Goal: Task Accomplishment & Management: Use online tool/utility

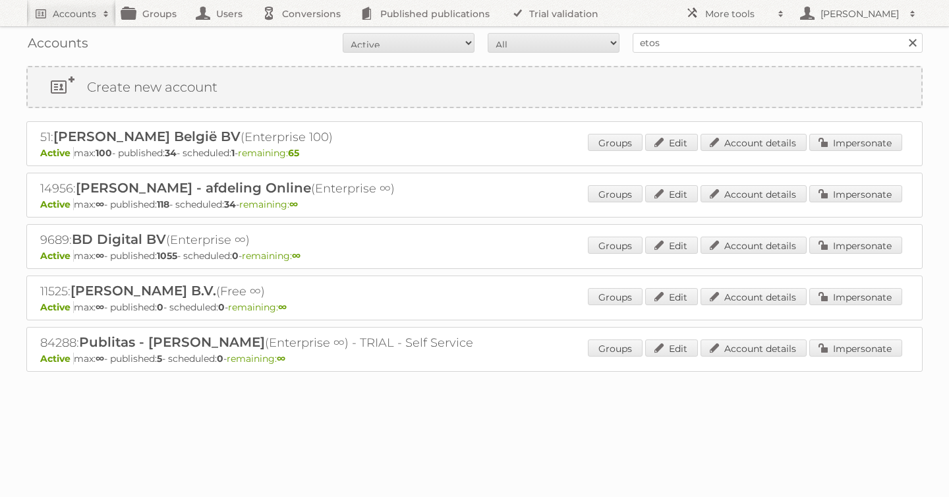
type input "etos"
click at [902, 33] on input "Search" at bounding box center [912, 43] width 20 height 20
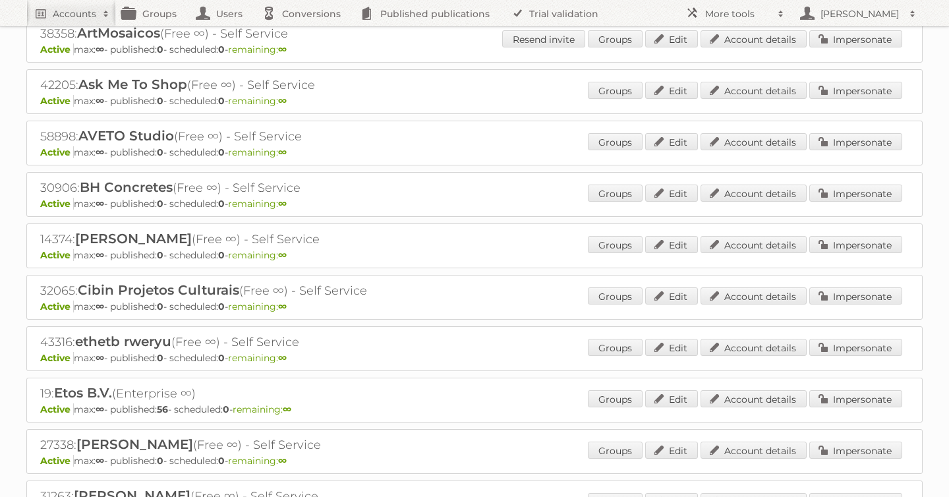
scroll to position [154, 0]
click at [841, 398] on link "Impersonate" at bounding box center [855, 399] width 93 height 17
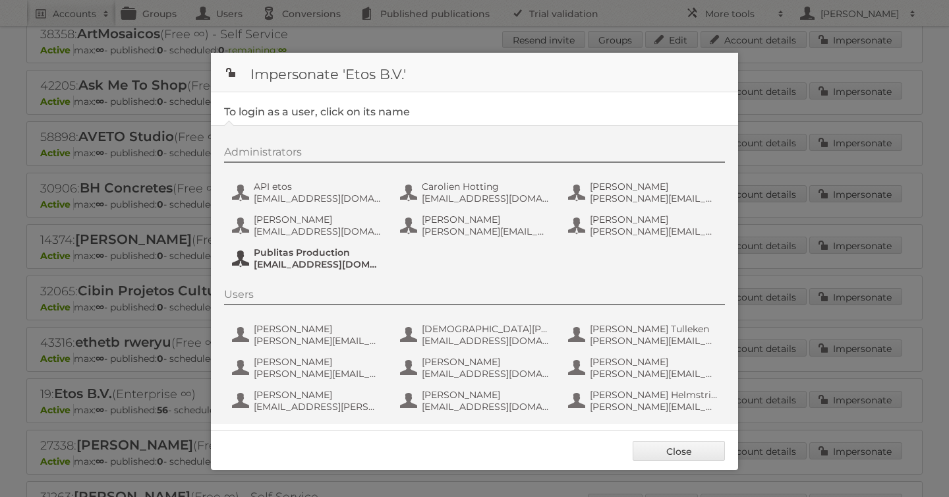
click at [285, 262] on span "fs+etos@publitas.com" at bounding box center [318, 264] width 128 height 12
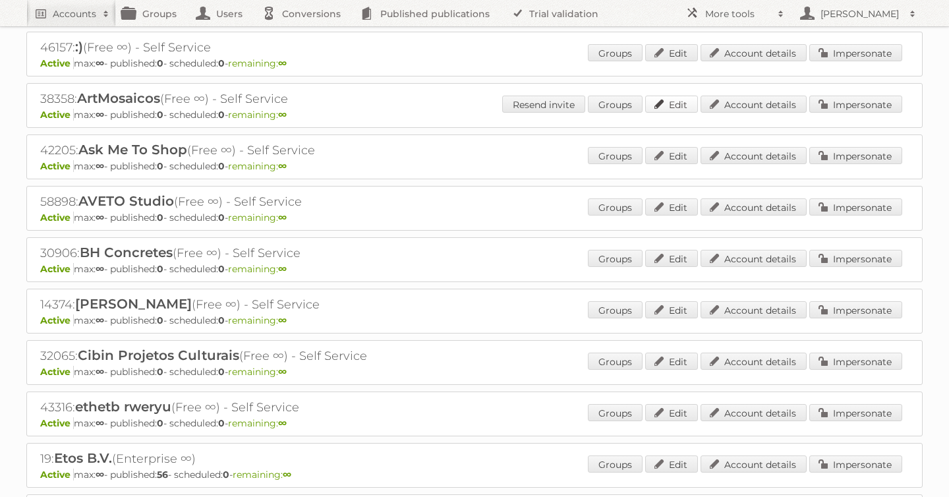
scroll to position [0, 0]
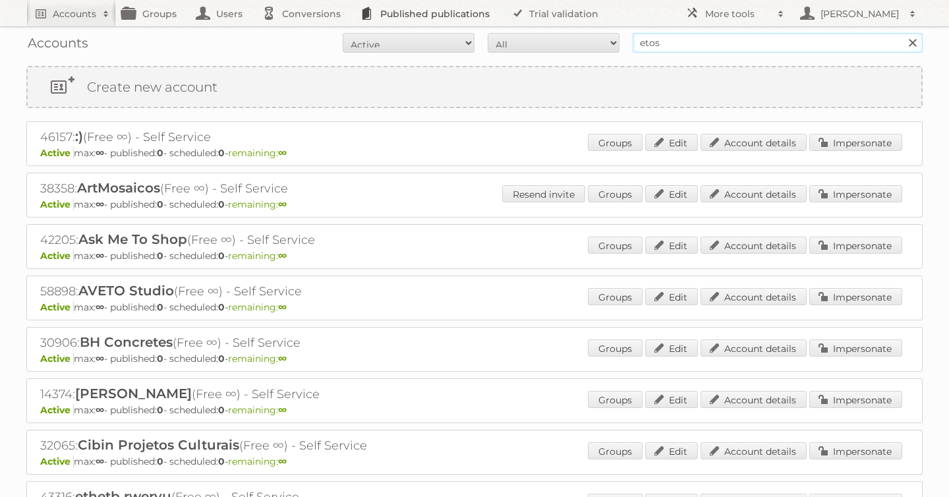
drag, startPoint x: 683, startPoint y: 49, endPoint x: 447, endPoint y: 11, distance: 238.9
click at [447, 11] on body "Accounts Search Advanced Search Create new account Groups Users Conversions Pub…" at bounding box center [474, 248] width 949 height 497
type input "[PERSON_NAME]"
click at [902, 33] on input "Search" at bounding box center [912, 43] width 20 height 20
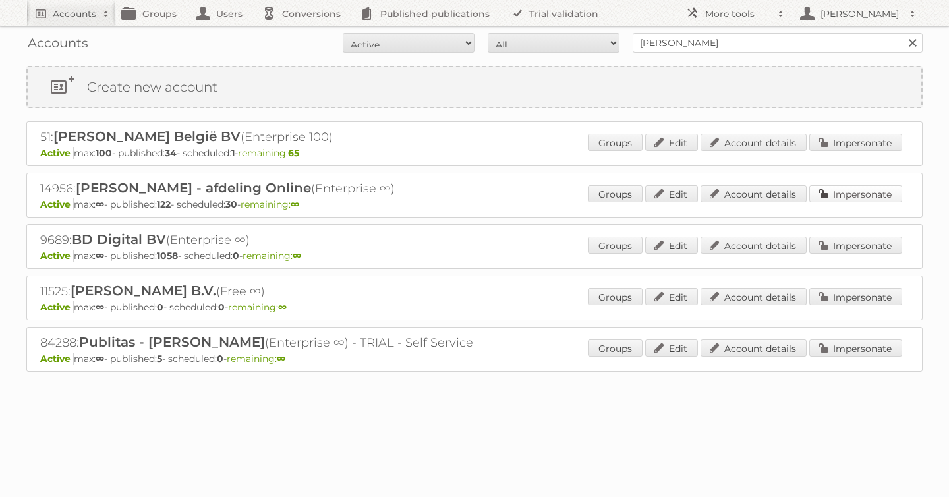
click at [864, 192] on link "Impersonate" at bounding box center [855, 193] width 93 height 17
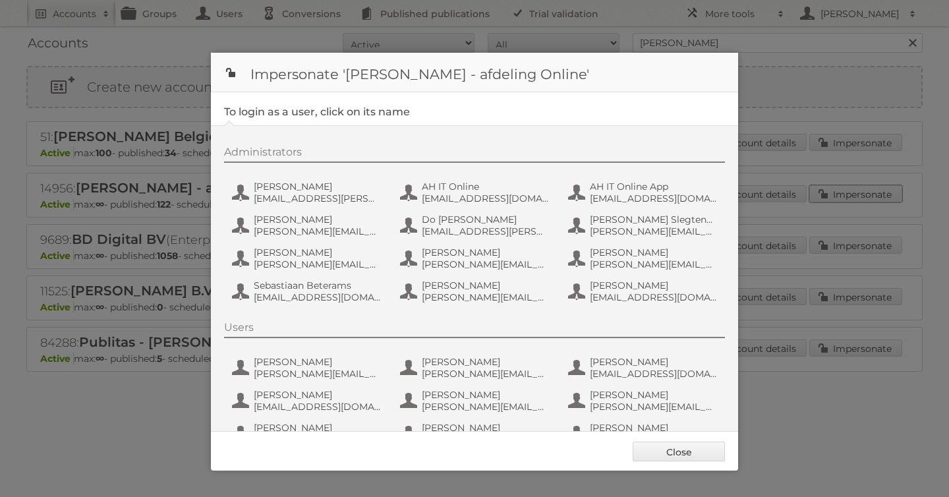
scroll to position [99, 0]
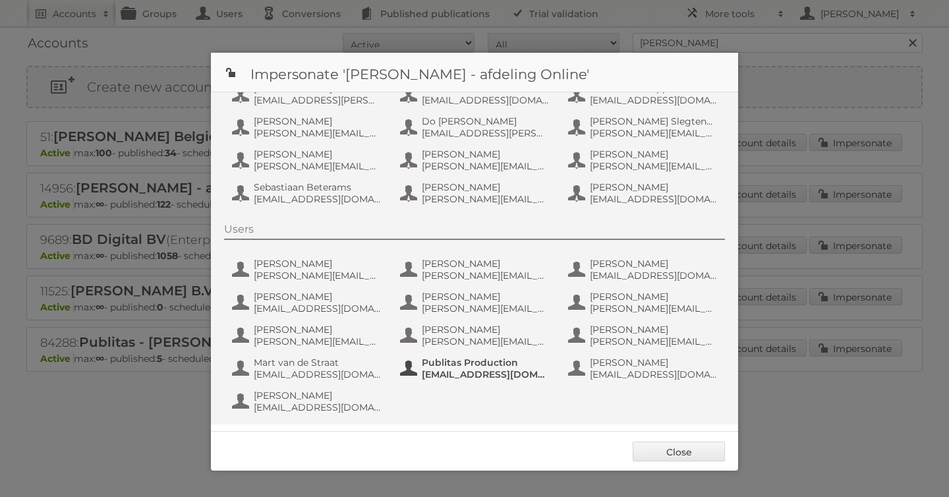
click at [437, 365] on span "Publitas Production" at bounding box center [486, 362] width 128 height 12
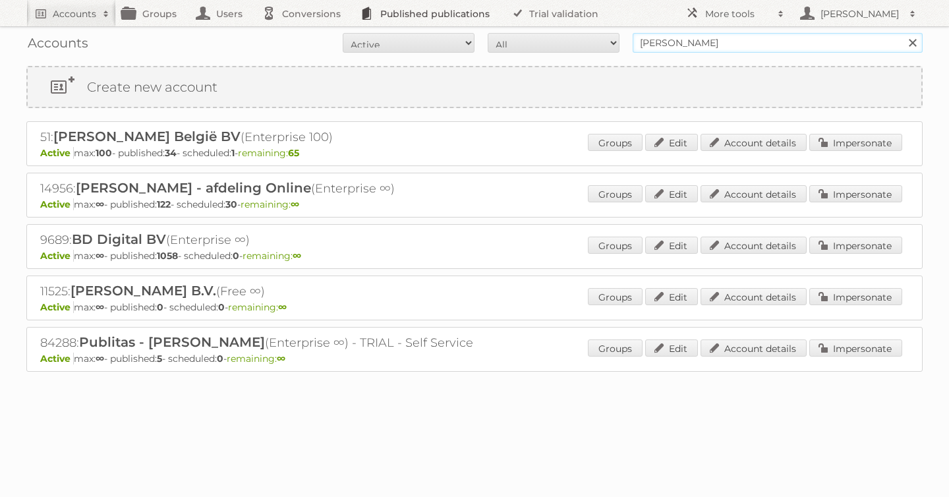
drag, startPoint x: 710, startPoint y: 46, endPoint x: 370, endPoint y: 3, distance: 343.3
click at [370, 3] on body "Accounts Search Advanced Search Create new account Groups Users Conversions Pub…" at bounding box center [474, 248] width 949 height 497
type input "as [PERSON_NAME]"
click at [902, 33] on input "Search" at bounding box center [912, 43] width 20 height 20
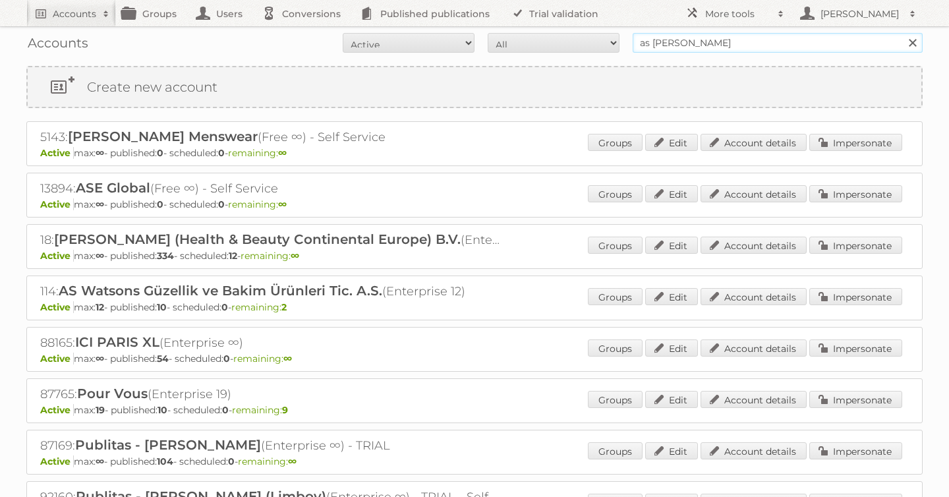
drag, startPoint x: 692, startPoint y: 42, endPoint x: 339, endPoint y: -4, distance: 356.1
click at [339, 0] on html "Accounts Search Advanced Search Create new account Groups Users Conversions Pub…" at bounding box center [474, 248] width 949 height 497
type input "etos"
click at [902, 33] on input "Search" at bounding box center [912, 43] width 20 height 20
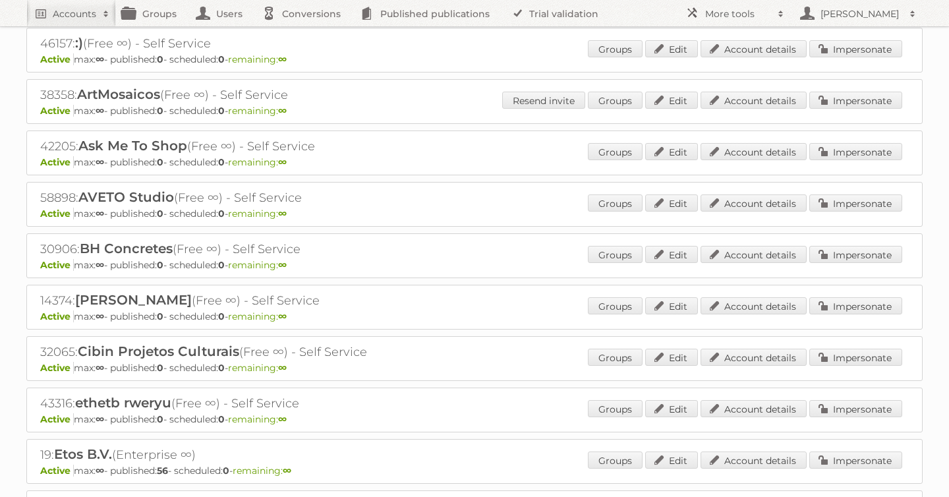
scroll to position [153, 0]
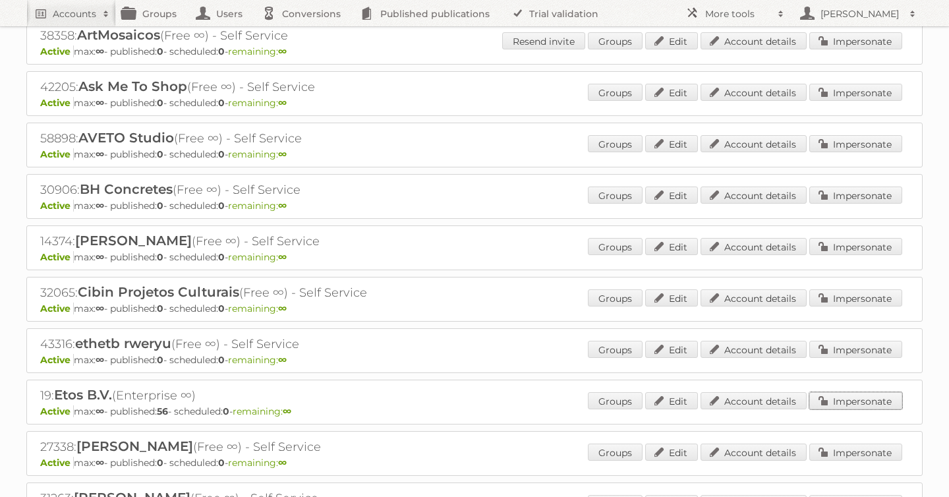
click at [836, 393] on link "Impersonate" at bounding box center [855, 400] width 93 height 17
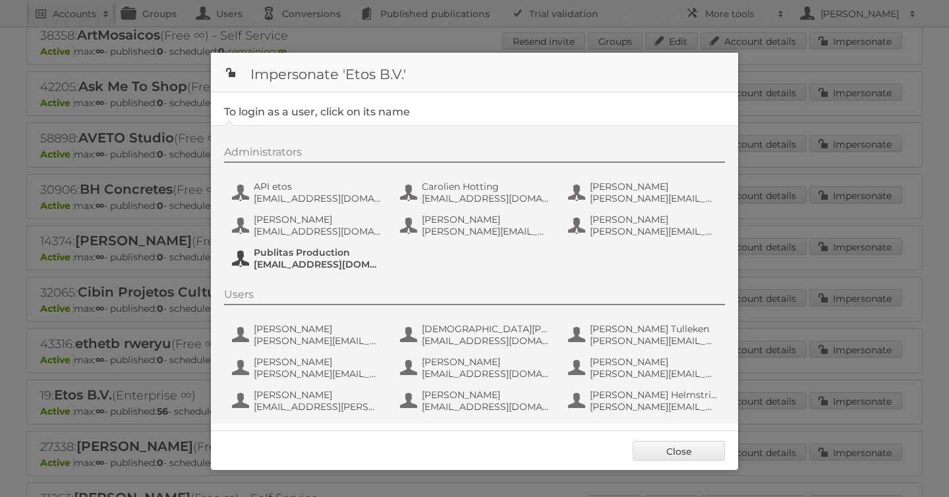
click at [310, 260] on span "fs+etos@publitas.com" at bounding box center [318, 264] width 128 height 12
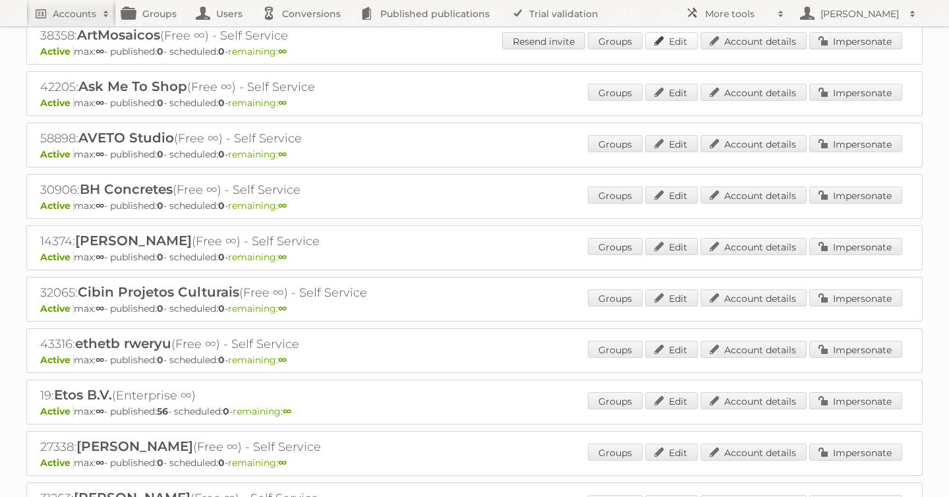
scroll to position [0, 0]
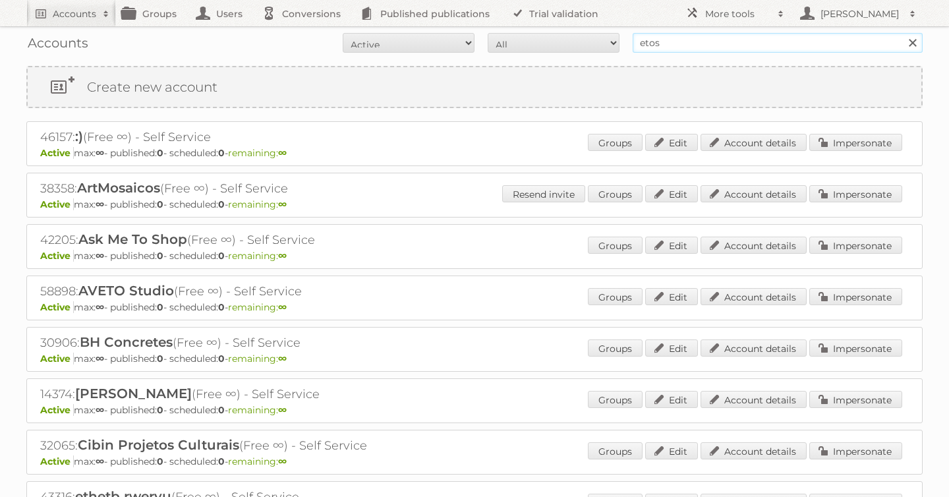
drag, startPoint x: 676, startPoint y: 45, endPoint x: 501, endPoint y: 36, distance: 175.5
click at [501, 36] on form "All Active Expired Pending All Paid Trials Self service etos Search" at bounding box center [474, 43] width 896 height 20
type input "as watson"
click at [902, 33] on input "Search" at bounding box center [912, 43] width 20 height 20
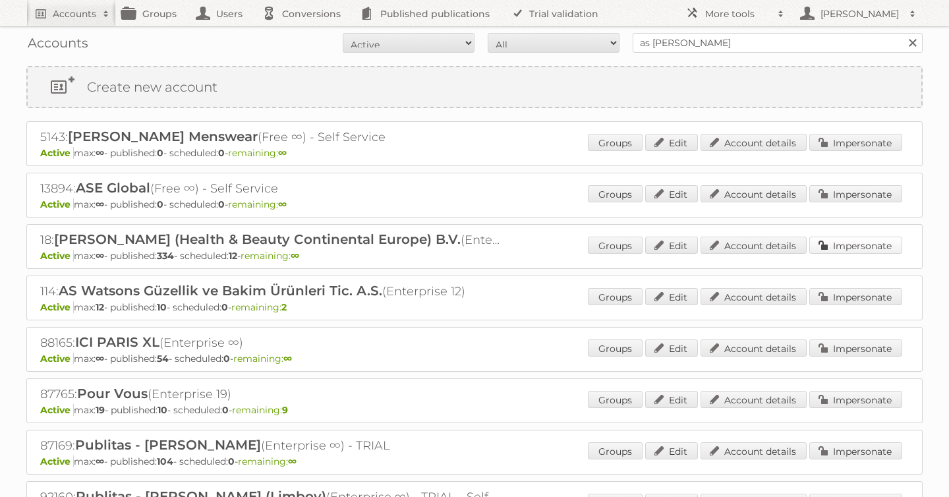
click at [871, 242] on link "Impersonate" at bounding box center [855, 245] width 93 height 17
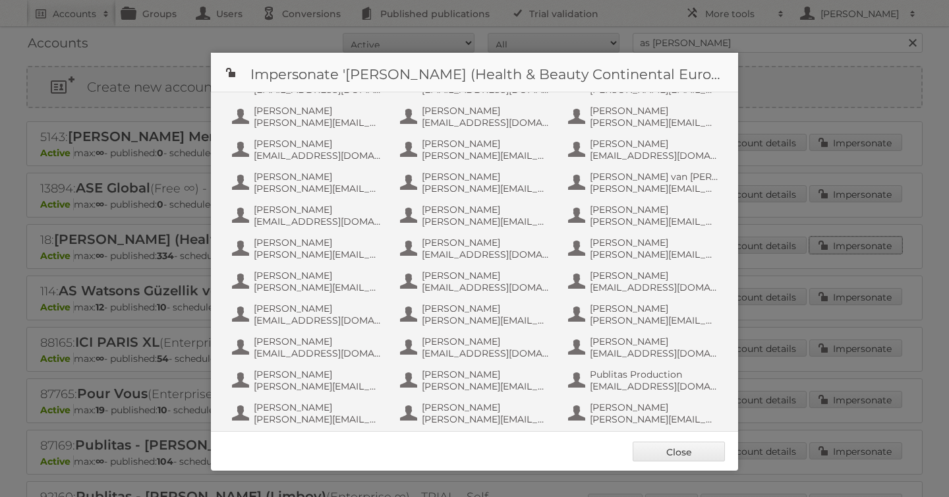
scroll to position [856, 0]
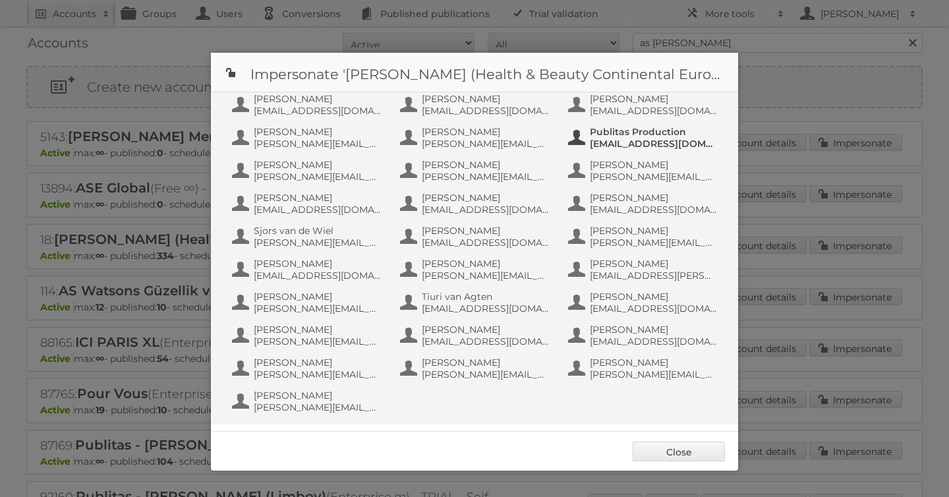
click at [626, 130] on span "Publitas Production" at bounding box center [654, 132] width 128 height 12
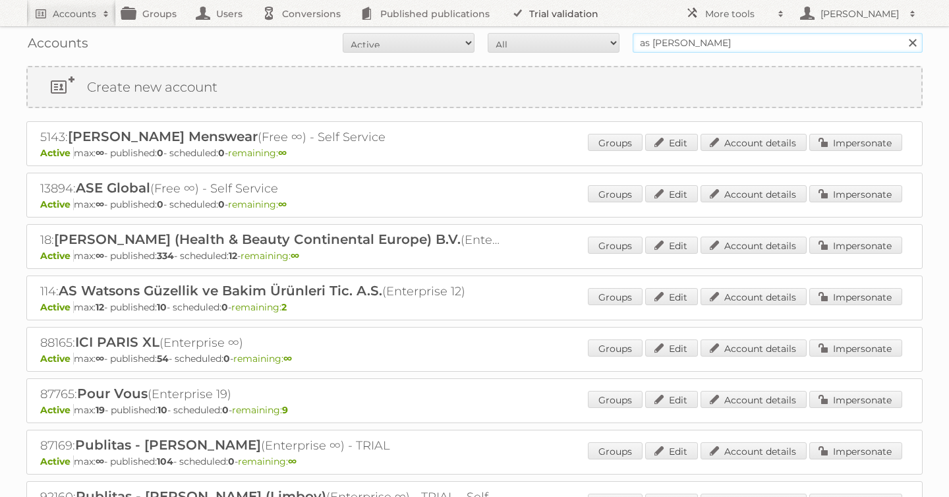
drag, startPoint x: 748, startPoint y: 48, endPoint x: 503, endPoint y: 22, distance: 246.5
click at [503, 22] on body "Accounts Search Advanced Search Create new account Groups Users Conversions Pub…" at bounding box center [474, 248] width 949 height 497
type input "holland and barrett"
click at [902, 33] on input "Search" at bounding box center [912, 43] width 20 height 20
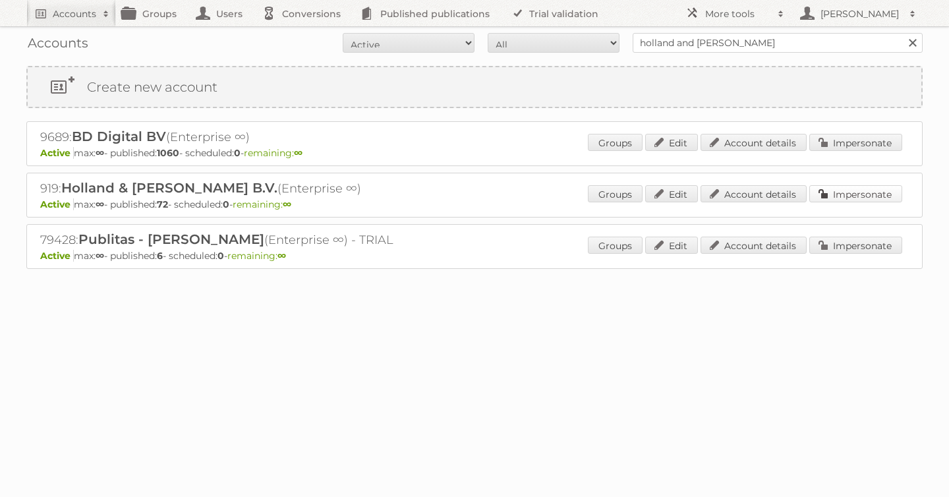
click at [869, 197] on link "Impersonate" at bounding box center [855, 193] width 93 height 17
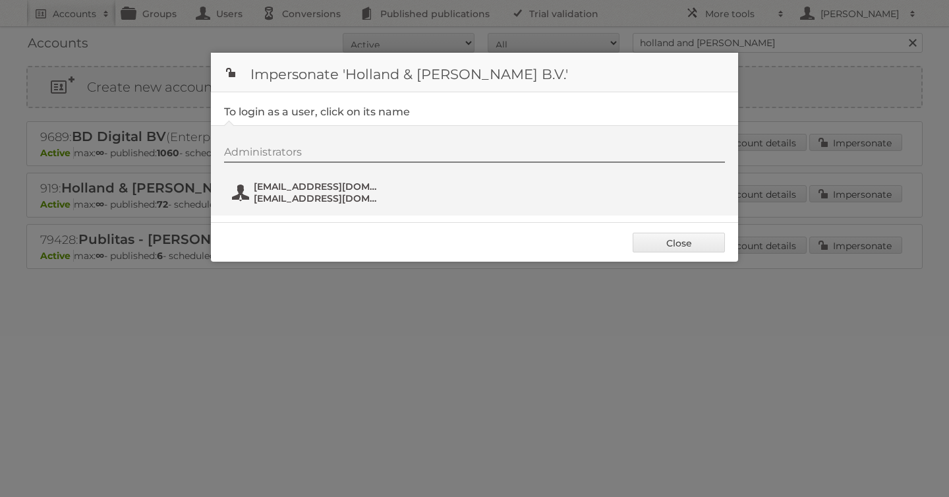
click at [293, 186] on span "fs+hollandbarrett@publitas.com" at bounding box center [318, 187] width 128 height 12
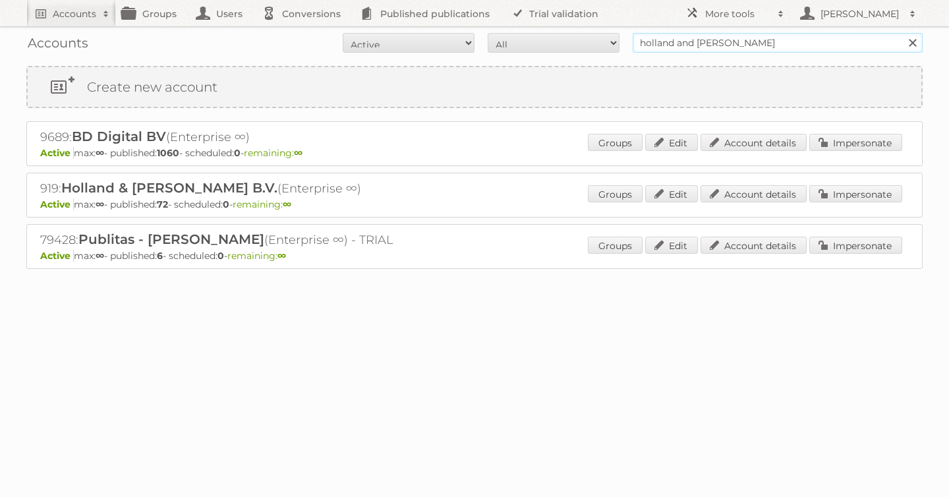
drag, startPoint x: 741, startPoint y: 49, endPoint x: 390, endPoint y: -27, distance: 359.3
click at [390, 0] on html "Accounts Search Advanced Search Create new account Groups Users Conversions Pub…" at bounding box center [474, 248] width 949 height 497
type input "[PERSON_NAME]"
click at [902, 33] on input "Search" at bounding box center [912, 43] width 20 height 20
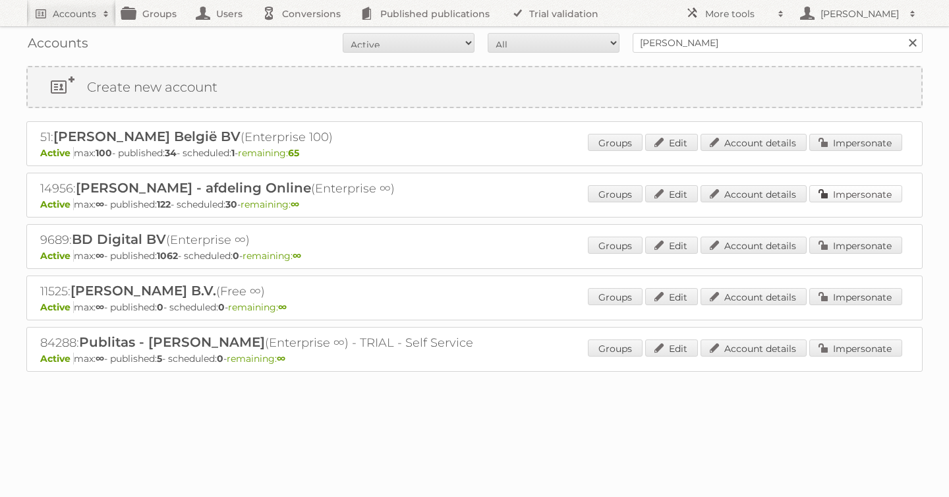
click at [831, 191] on link "Impersonate" at bounding box center [855, 193] width 93 height 17
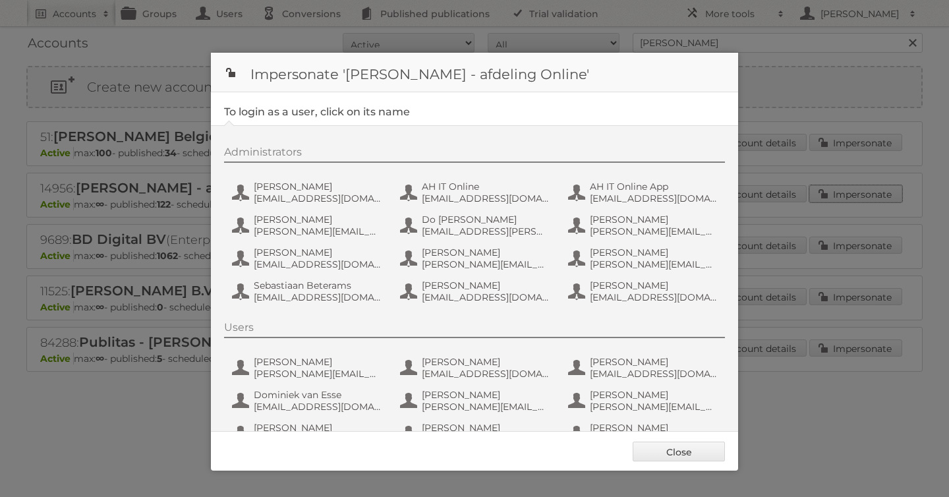
scroll to position [99, 0]
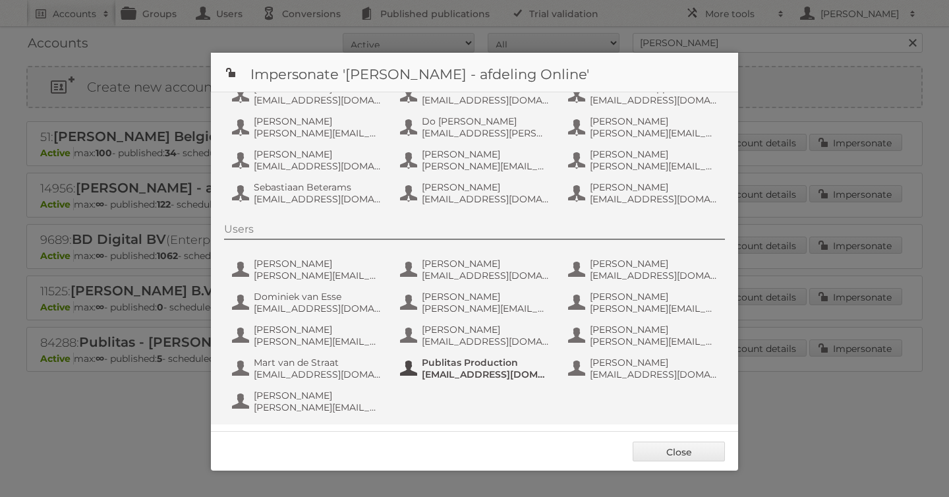
click at [456, 357] on span "Publitas Production" at bounding box center [486, 362] width 128 height 12
